Goal: Task Accomplishment & Management: Manage account settings

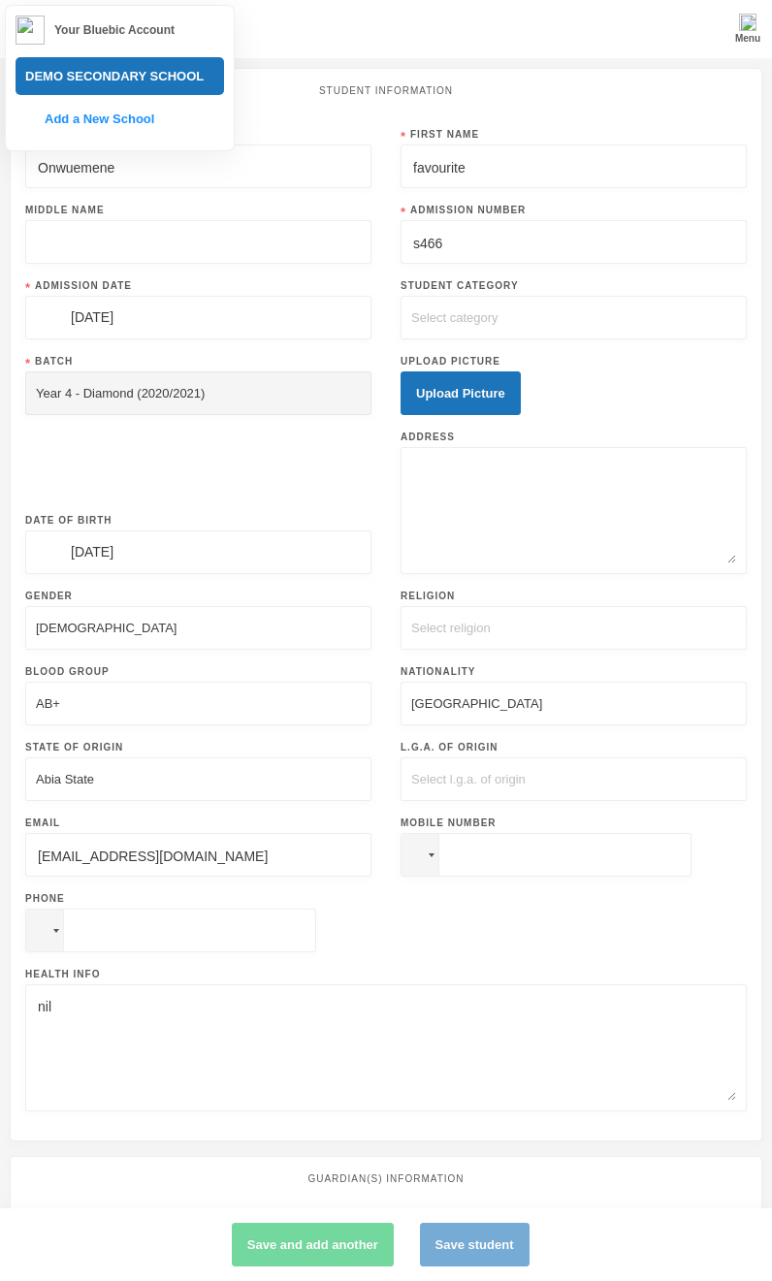
click at [609, 117] on div "Student Information Surname Onwuemene First Name favourite Middle Name Admissio…" at bounding box center [386, 605] width 753 height 1074
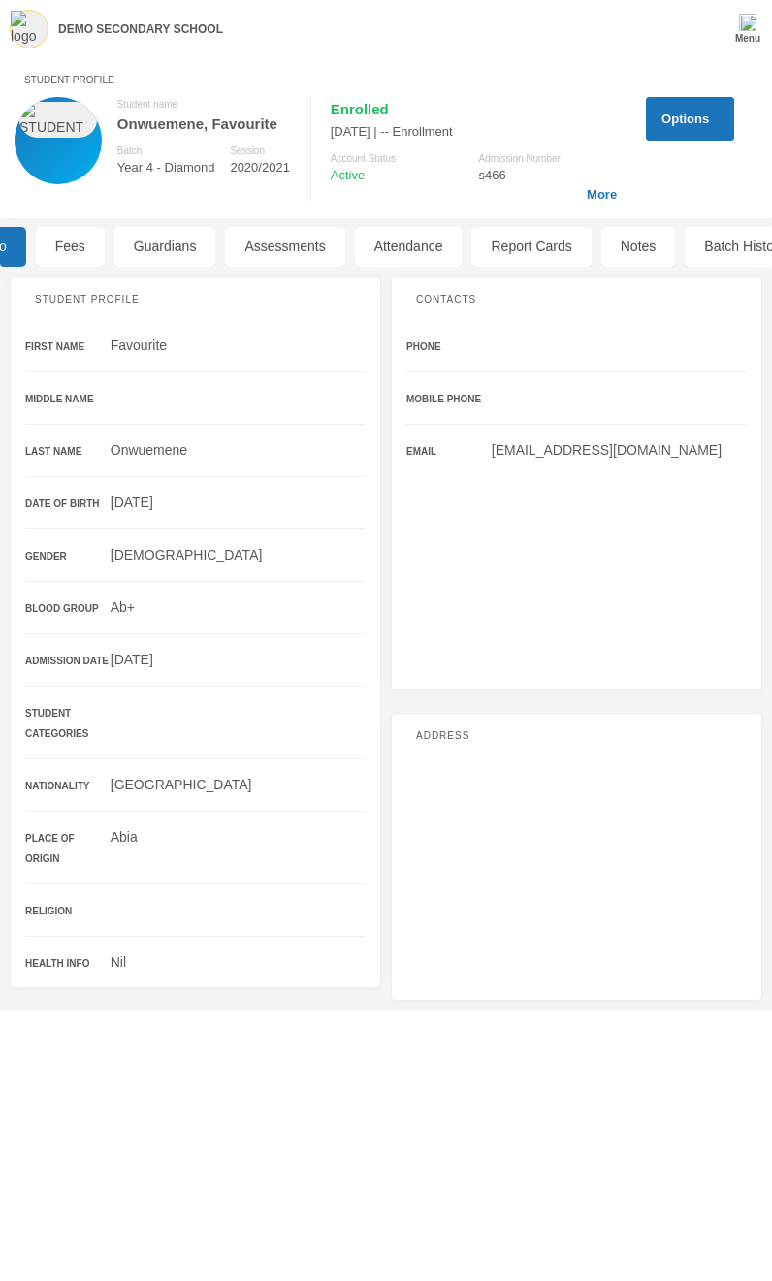
click at [611, 111] on img "button" at bounding box center [611, 111] width 0 height 0
